Goal: Check status: Check status

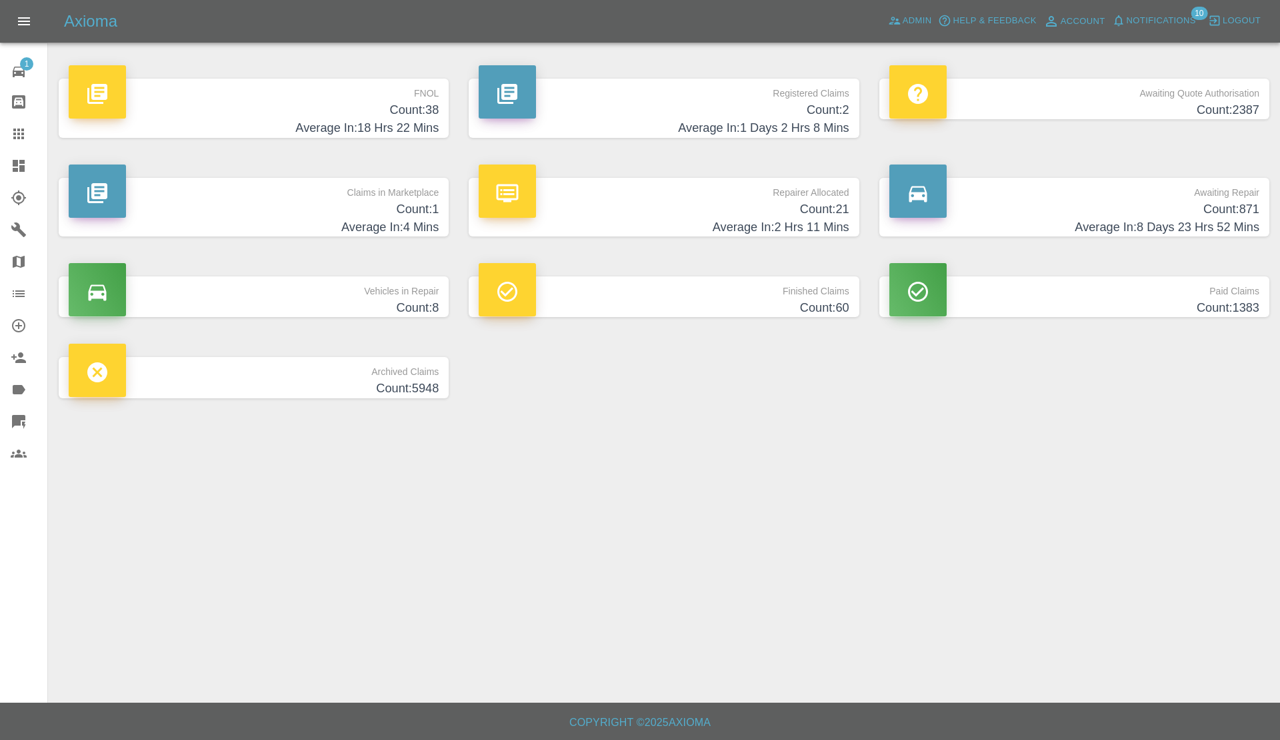
click at [710, 220] on h4 "Average In: 2 Hrs 11 Mins" at bounding box center [664, 228] width 370 height 18
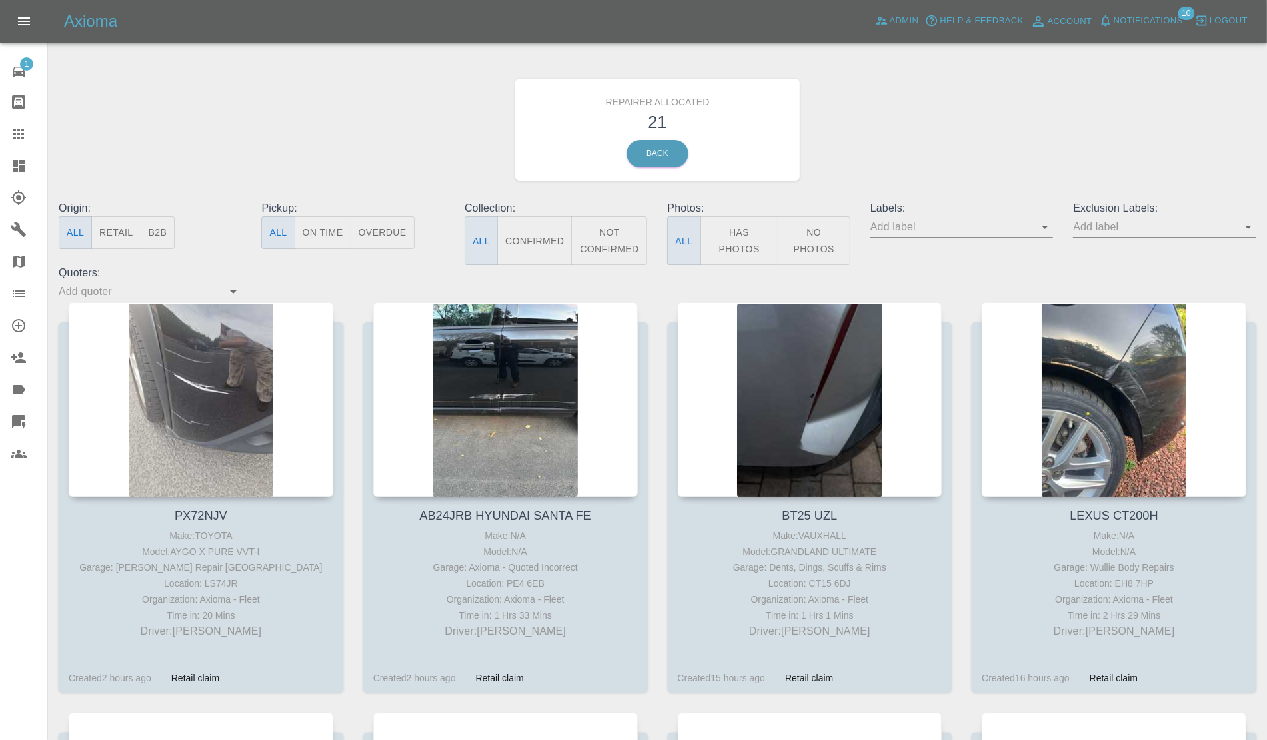
click at [115, 227] on button "Retail" at bounding box center [115, 233] width 49 height 33
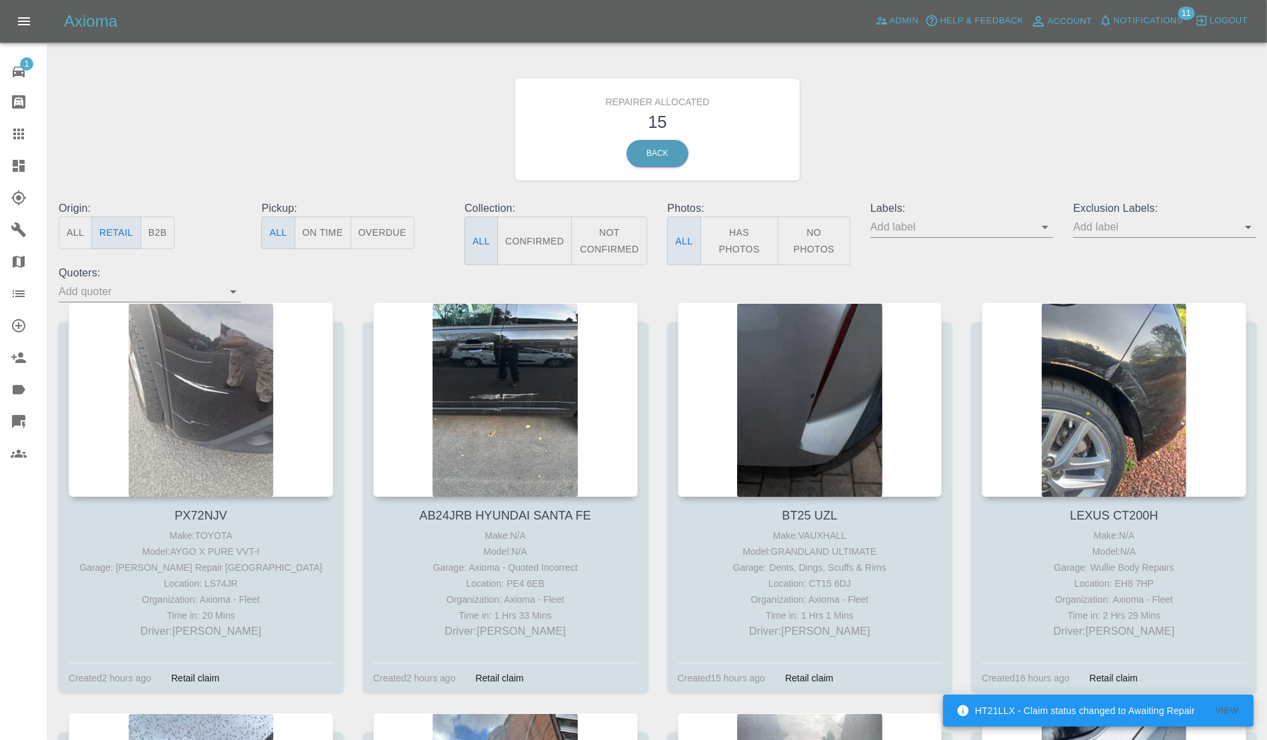
click at [1154, 27] on span "Notifications" at bounding box center [1148, 20] width 69 height 15
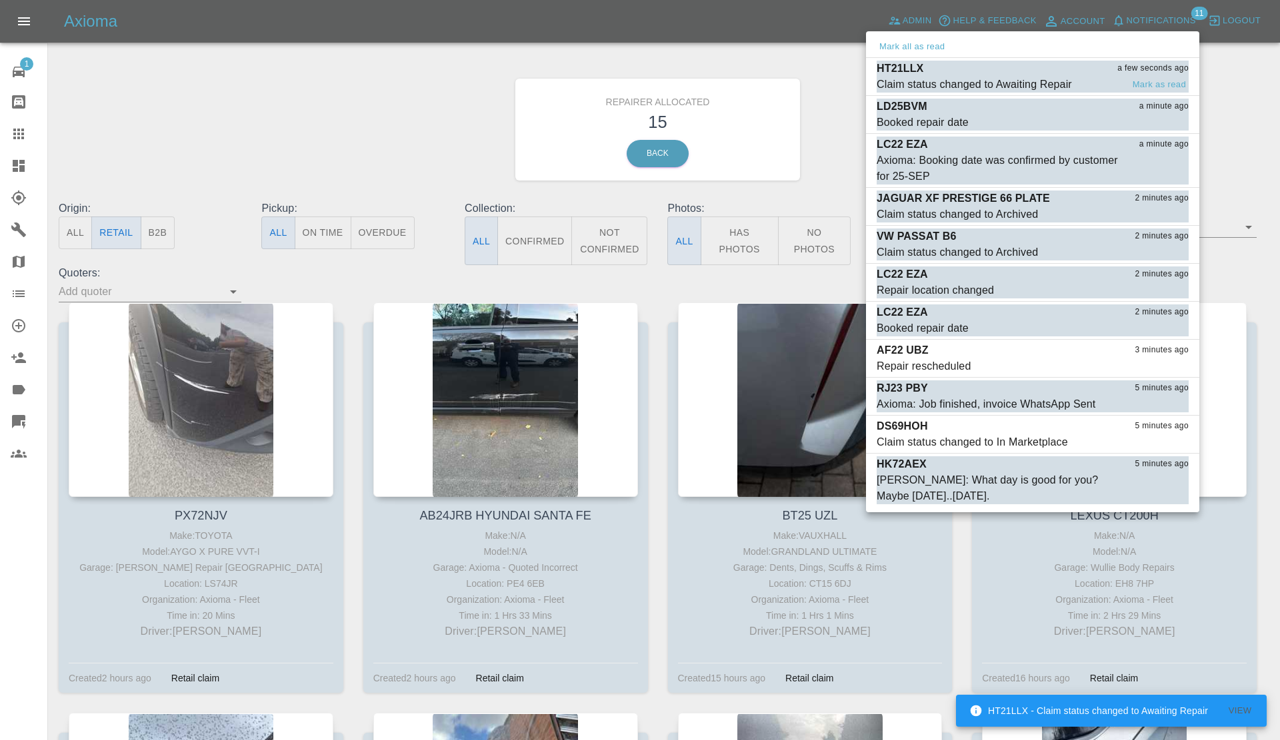
click at [1018, 71] on div "HT21LLX a few seconds ago" at bounding box center [1032, 69] width 312 height 16
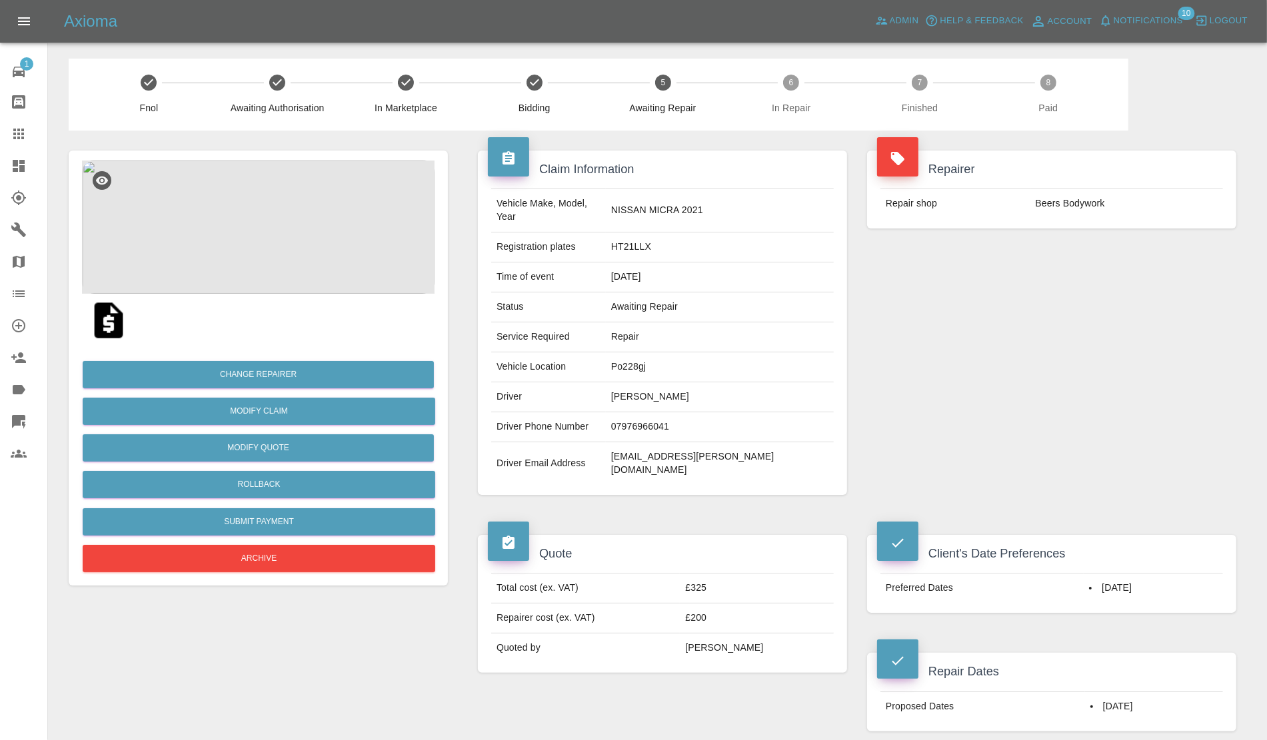
click at [1, 162] on link "Dashboard" at bounding box center [23, 166] width 47 height 32
